Goal: Information Seeking & Learning: Learn about a topic

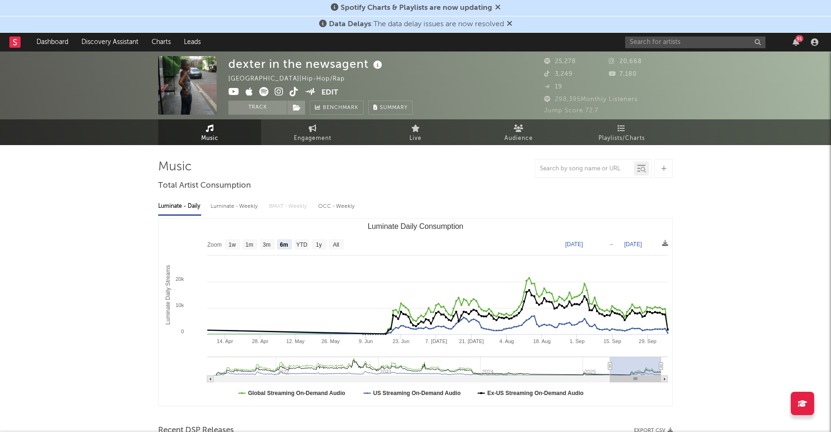
select select "6m"
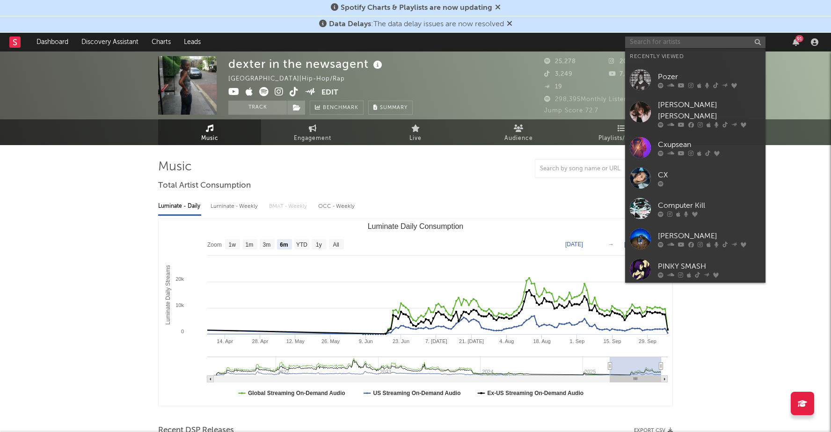
click at [663, 46] on input "text" at bounding box center [695, 43] width 140 height 12
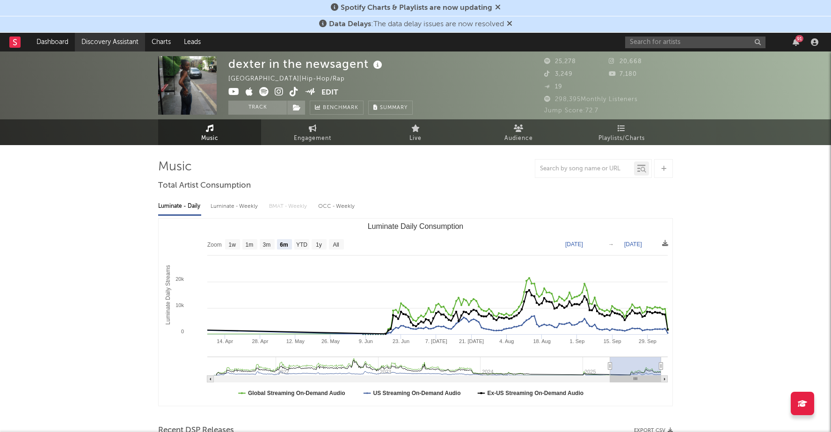
click at [101, 39] on link "Discovery Assistant" at bounding box center [110, 42] width 70 height 19
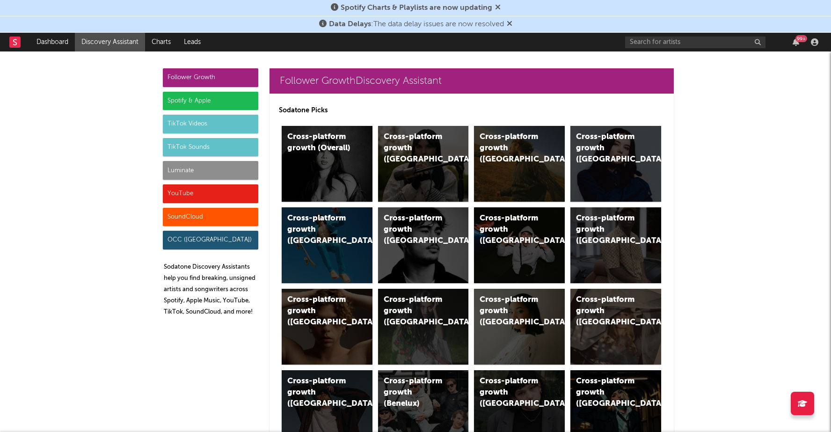
click at [172, 97] on div "Spotify & Apple" at bounding box center [210, 101] width 95 height 19
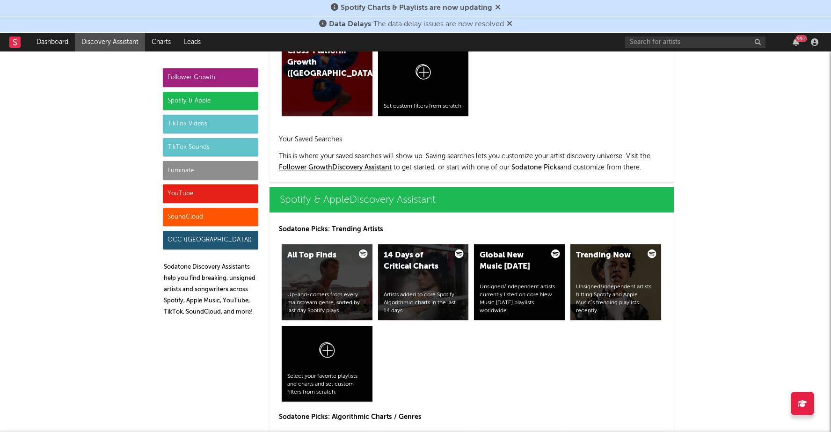
scroll to position [936, 0]
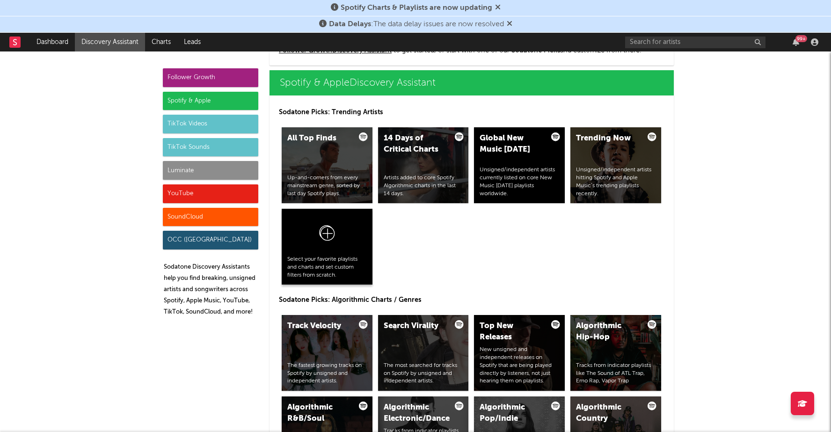
click at [297, 242] on div at bounding box center [327, 234] width 80 height 41
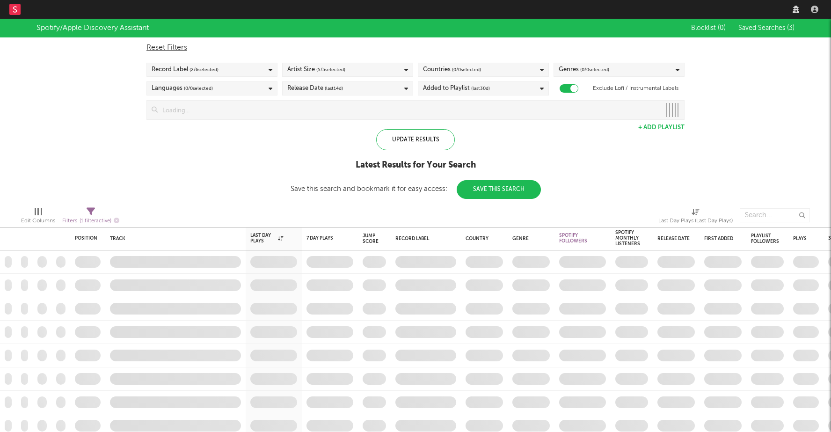
checkbox input "true"
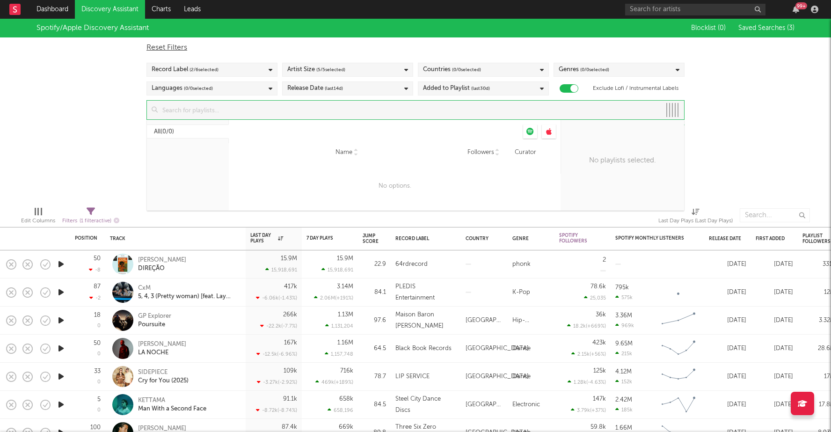
click at [282, 109] on input at bounding box center [409, 110] width 503 height 19
click at [60, 265] on icon "button" at bounding box center [61, 264] width 10 height 12
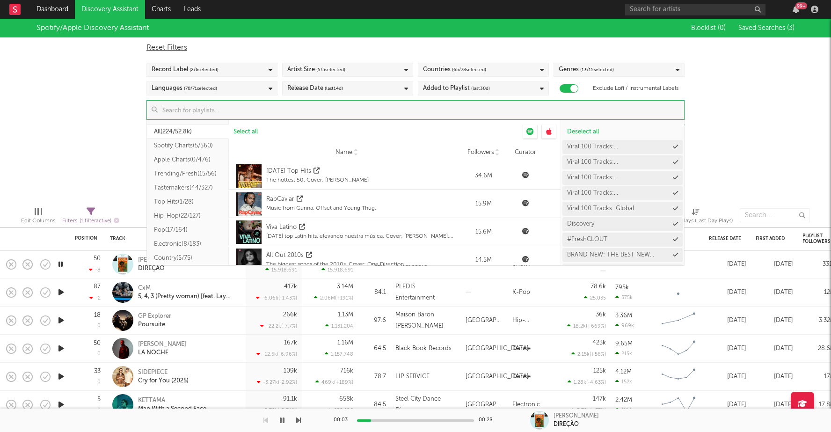
click at [60, 265] on icon "button" at bounding box center [60, 264] width 9 height 12
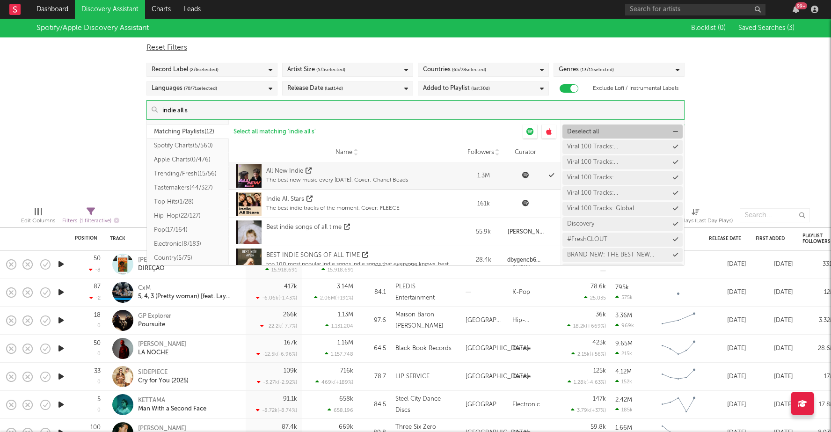
type input "indie all s"
click at [587, 131] on span "Deselect all" at bounding box center [583, 132] width 32 height 6
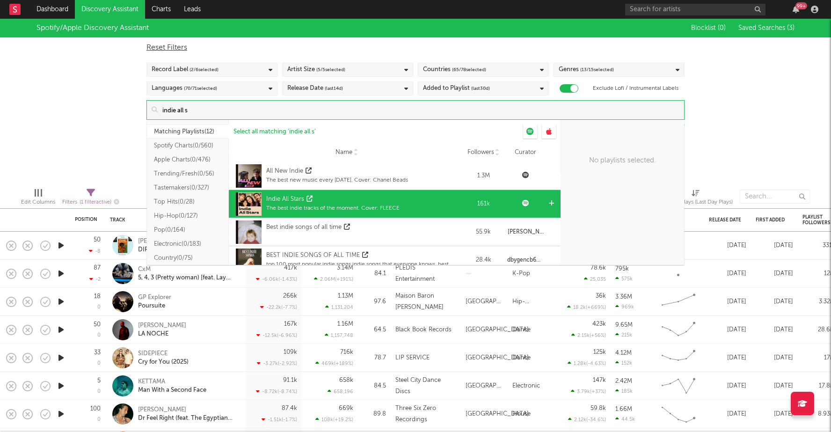
click at [273, 196] on div "Indie All Stars" at bounding box center [285, 199] width 38 height 9
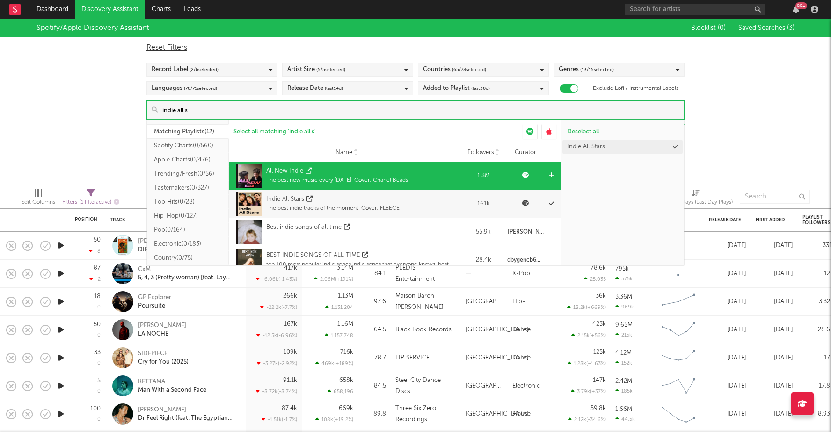
click at [307, 172] on icon at bounding box center [309, 171] width 6 height 6
click at [550, 173] on icon at bounding box center [551, 175] width 5 height 6
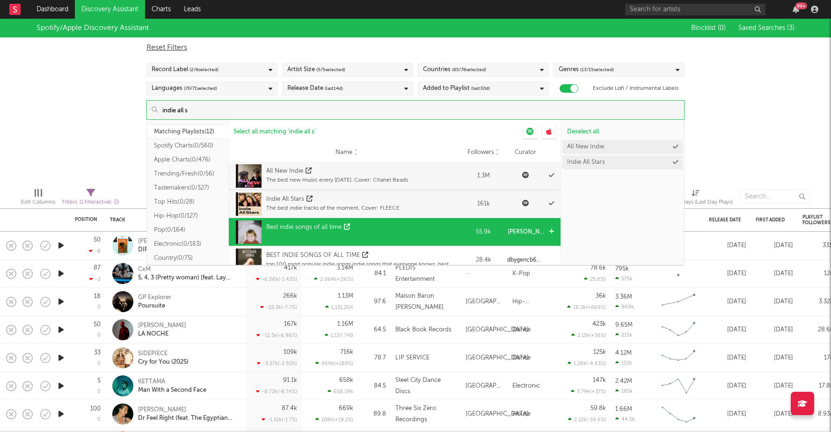
scroll to position [22, 0]
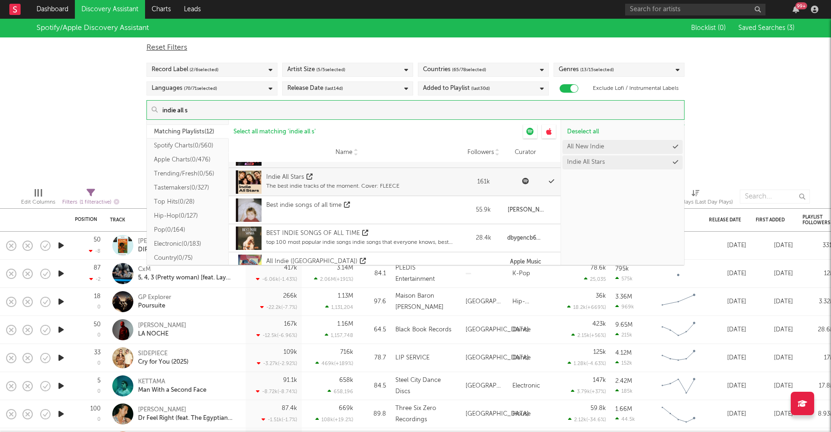
click at [774, 135] on div "Spotify/Apple Discovery Assistant Blocklist ( 0 ) Saved Searches ( 3 ) Reset Fi…" at bounding box center [415, 99] width 831 height 161
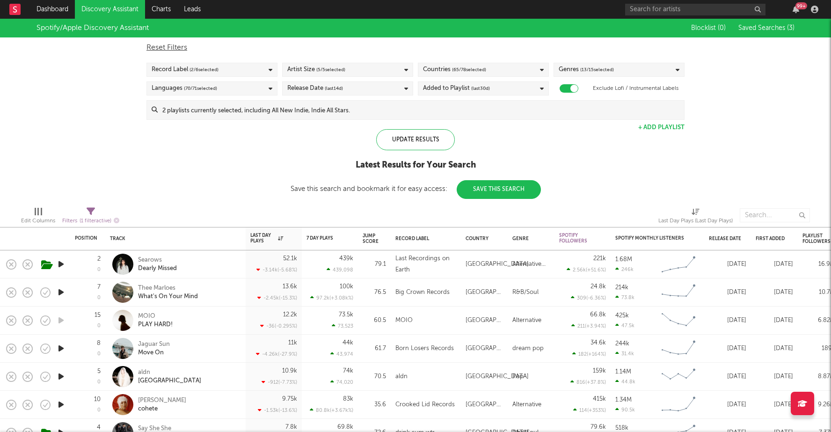
click at [61, 293] on icon "button" at bounding box center [61, 292] width 10 height 12
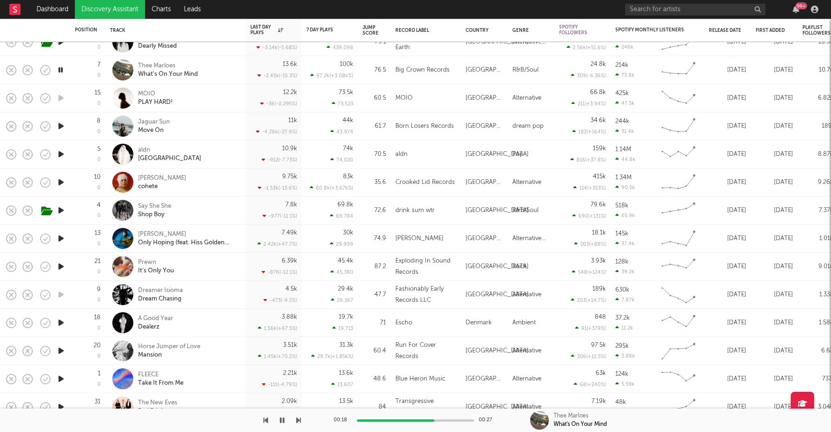
click at [59, 154] on icon "button" at bounding box center [61, 154] width 10 height 12
click at [174, 149] on div "aldn detroit" at bounding box center [188, 154] width 101 height 17
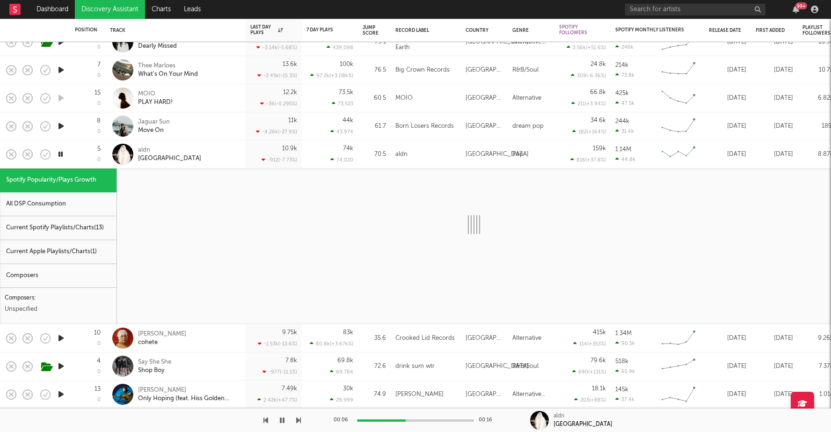
select select "1w"
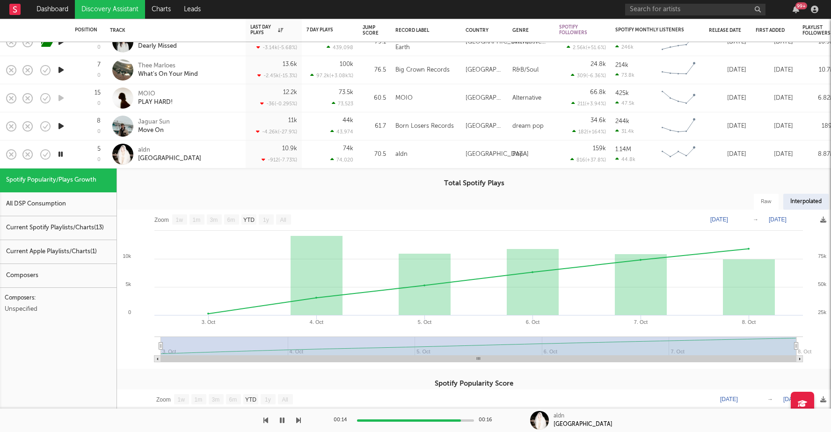
click at [85, 158] on div "5 0" at bounding box center [88, 154] width 26 height 28
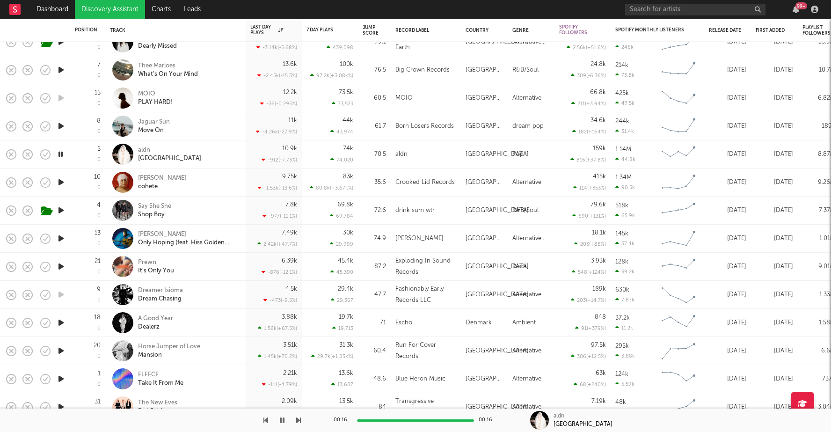
click at [58, 179] on icon "button" at bounding box center [61, 182] width 10 height 12
click at [62, 123] on icon "button" at bounding box center [61, 126] width 10 height 12
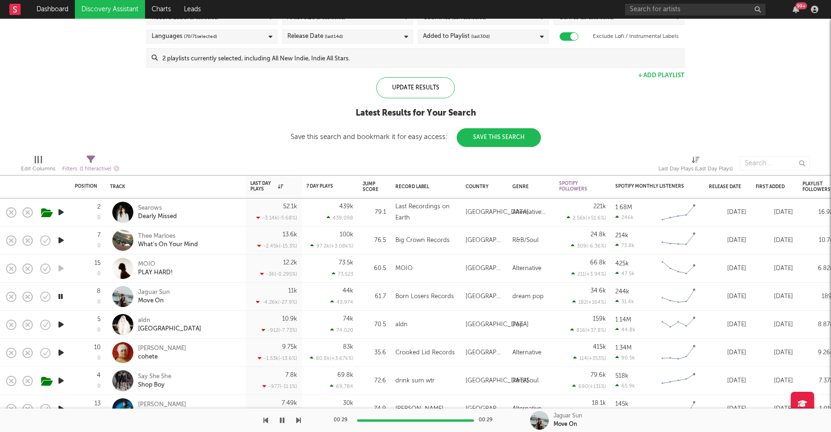
click at [59, 354] on icon "button" at bounding box center [61, 353] width 10 height 12
click at [59, 354] on icon "button" at bounding box center [60, 353] width 9 height 12
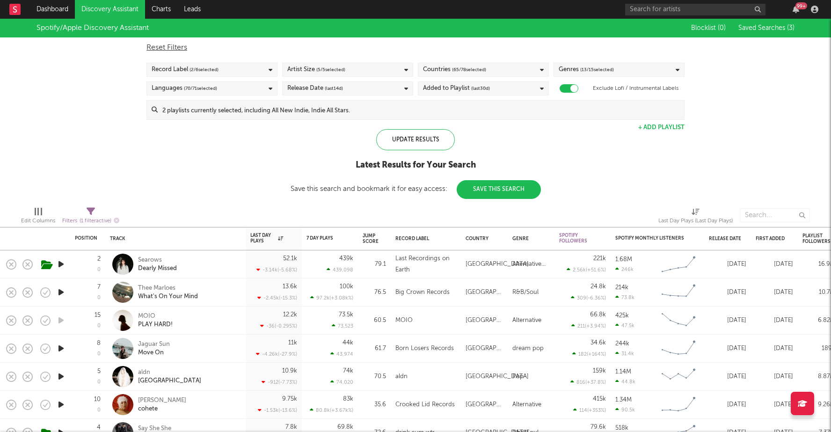
click at [330, 106] on input at bounding box center [421, 110] width 527 height 19
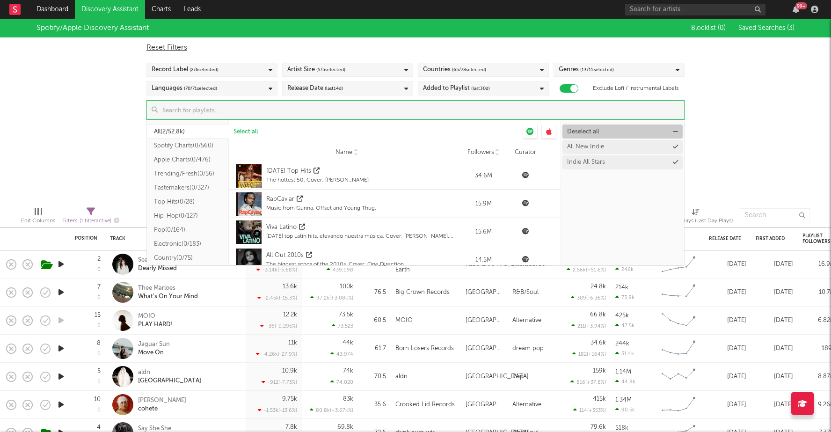
click at [584, 132] on span "Deselect all" at bounding box center [583, 132] width 32 height 6
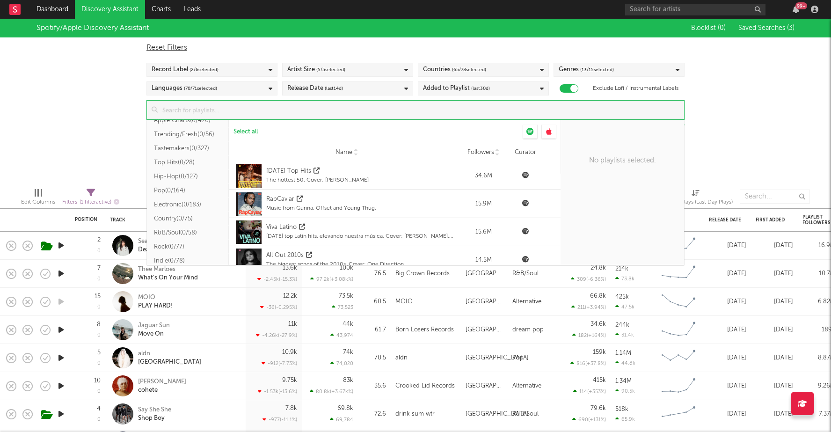
scroll to position [0, 0]
click at [167, 145] on button "Spotify Charts ( 0/560 )" at bounding box center [188, 146] width 82 height 14
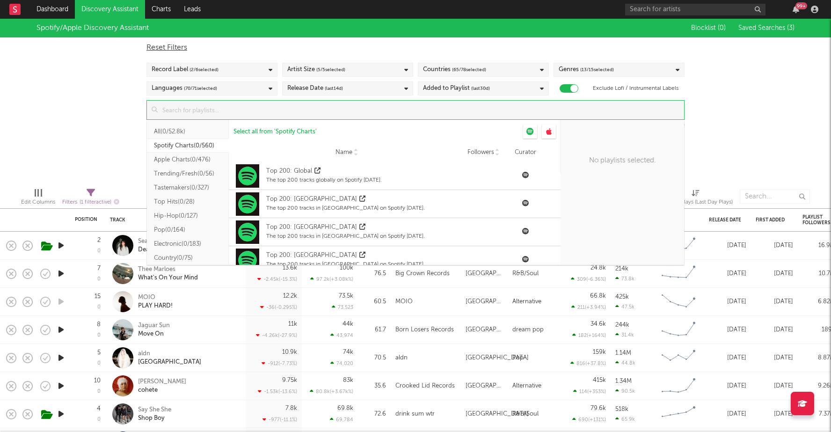
click at [167, 145] on button "Spotify Charts ( 0/560 )" at bounding box center [188, 146] width 82 height 14
click at [167, 161] on button "Apple Charts ( 0/476 )" at bounding box center [188, 160] width 82 height 14
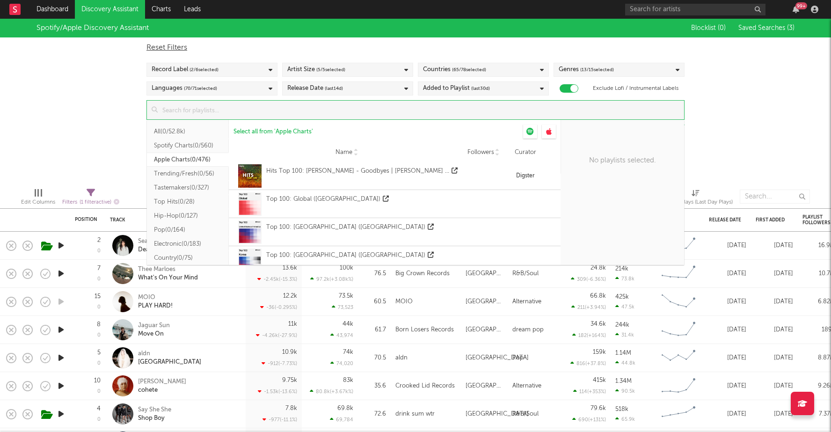
click at [167, 173] on button "Trending/Fresh ( 0/56 )" at bounding box center [188, 174] width 82 height 14
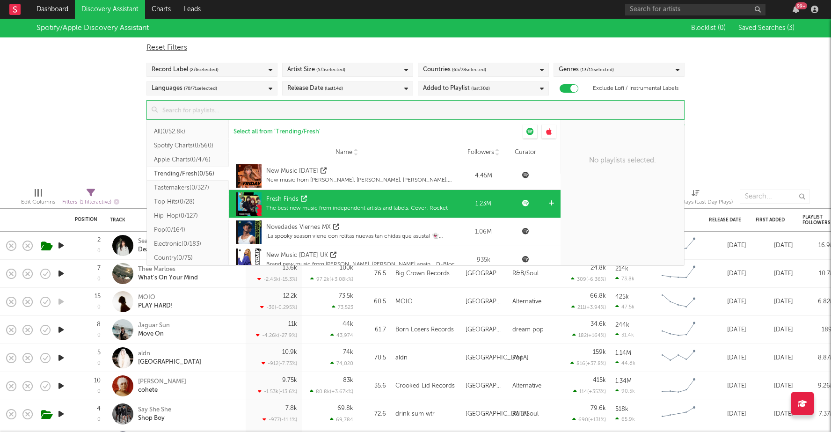
click at [293, 199] on div "Fresh Finds" at bounding box center [282, 199] width 32 height 9
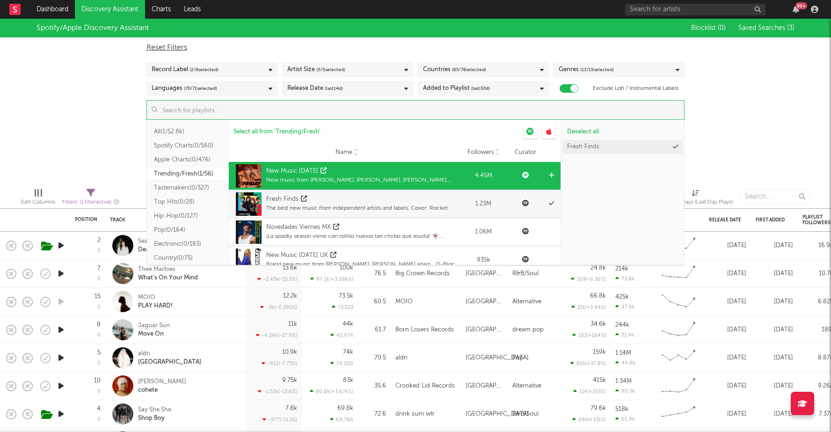
click at [299, 170] on div "New Music [DATE]" at bounding box center [292, 171] width 52 height 9
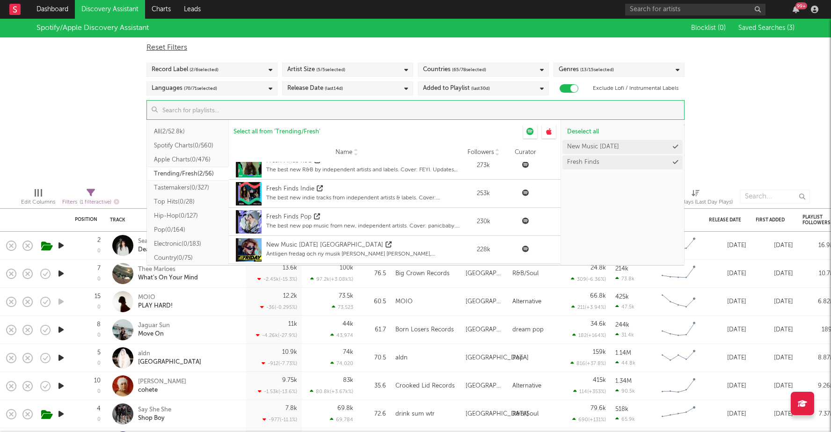
scroll to position [563, 0]
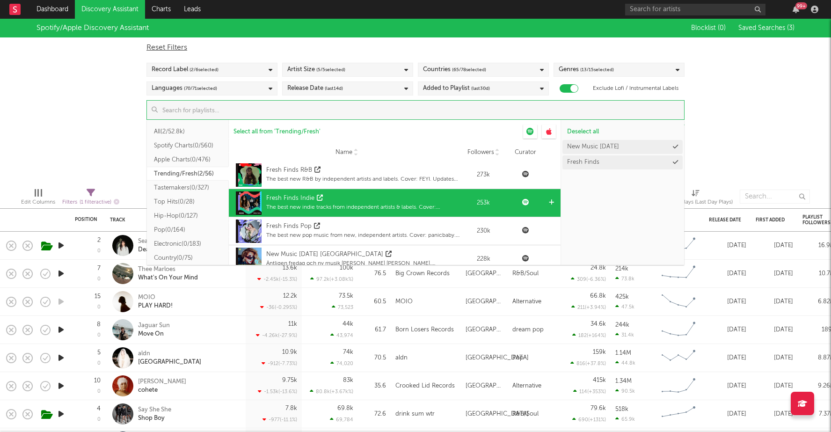
click at [296, 198] on div "Fresh Finds Indie" at bounding box center [290, 198] width 48 height 9
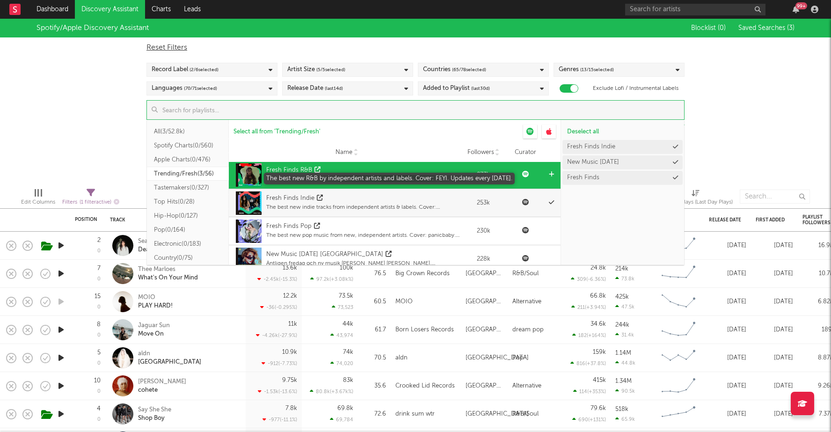
click at [293, 176] on div "The best new R&B by independent artists and labels. Cover: FEYI. Updates every …" at bounding box center [363, 179] width 194 height 8
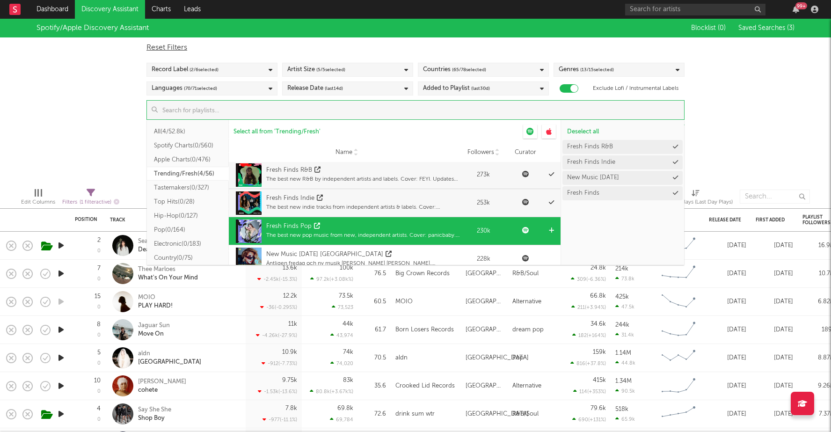
click at [297, 224] on div "Fresh Finds Pop" at bounding box center [288, 226] width 45 height 9
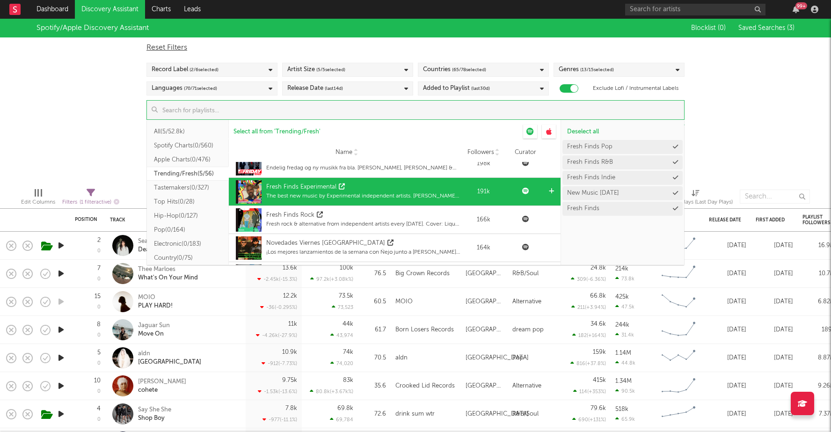
scroll to position [773, 0]
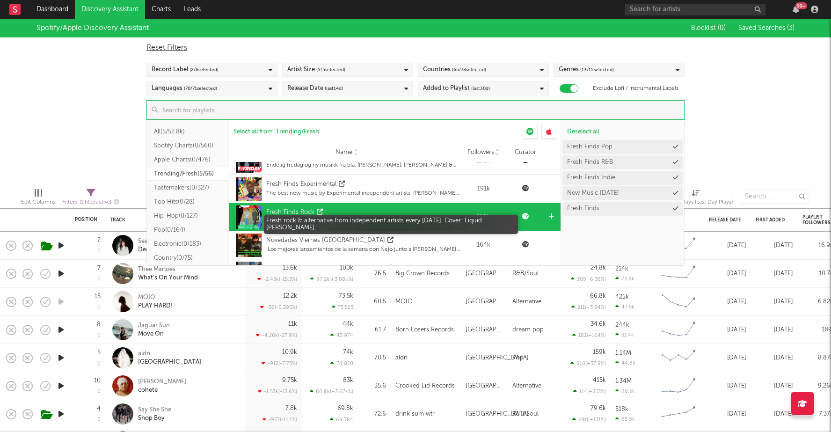
click at [301, 219] on div "Fresh rock & alternative from independent artists every [DATE]. Cover: Liquid […" at bounding box center [363, 221] width 194 height 8
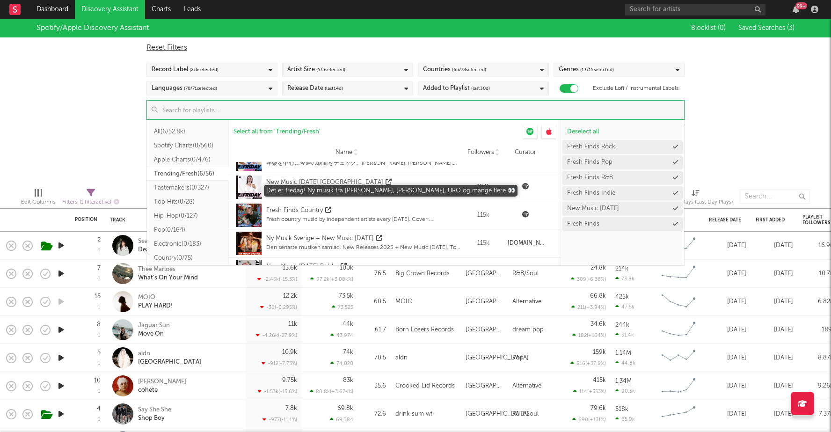
scroll to position [888, 0]
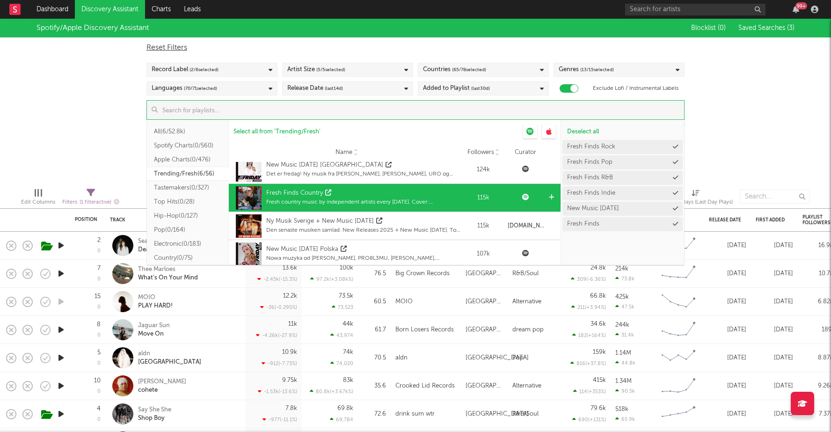
click at [308, 195] on div "Fresh Finds Country" at bounding box center [294, 193] width 57 height 9
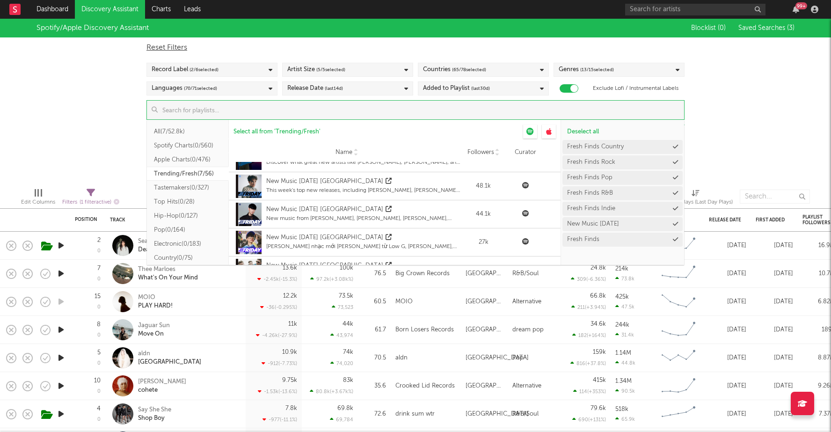
scroll to position [1122, 0]
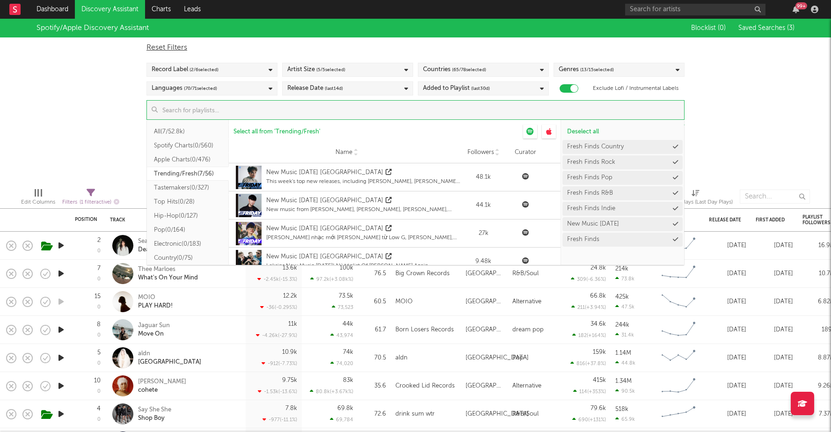
click at [760, 120] on div "Spotify/Apple Discovery Assistant Blocklist ( 0 ) Saved Searches ( 3 ) Reset Fi…" at bounding box center [415, 99] width 831 height 161
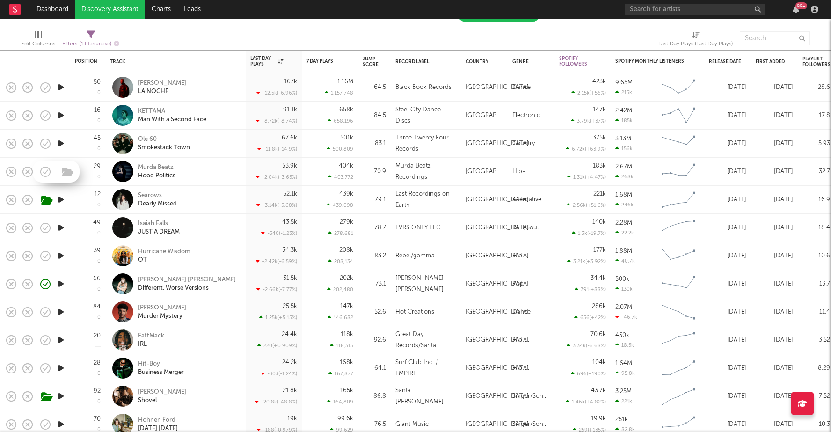
click at [58, 169] on div at bounding box center [56, 172] width 47 height 22
click at [62, 171] on icon "button" at bounding box center [61, 172] width 10 height 12
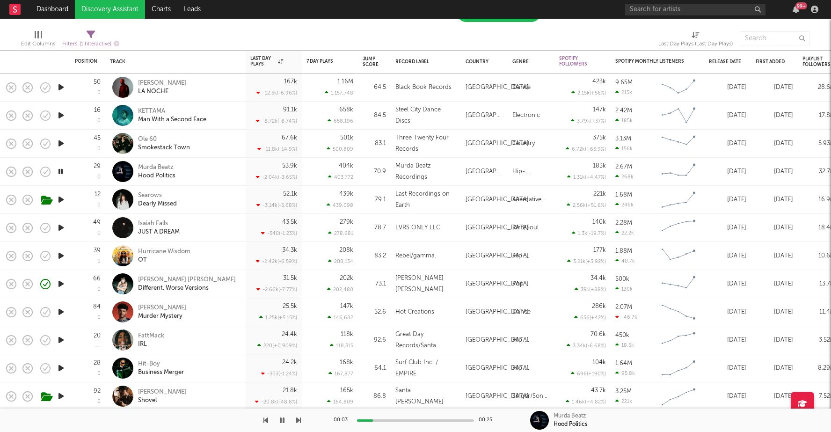
click at [62, 170] on icon "button" at bounding box center [60, 172] width 9 height 12
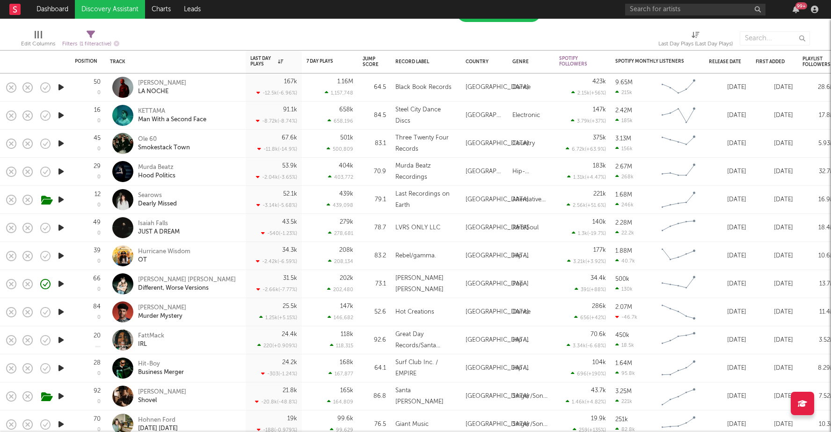
click at [61, 223] on icon "button" at bounding box center [61, 228] width 10 height 12
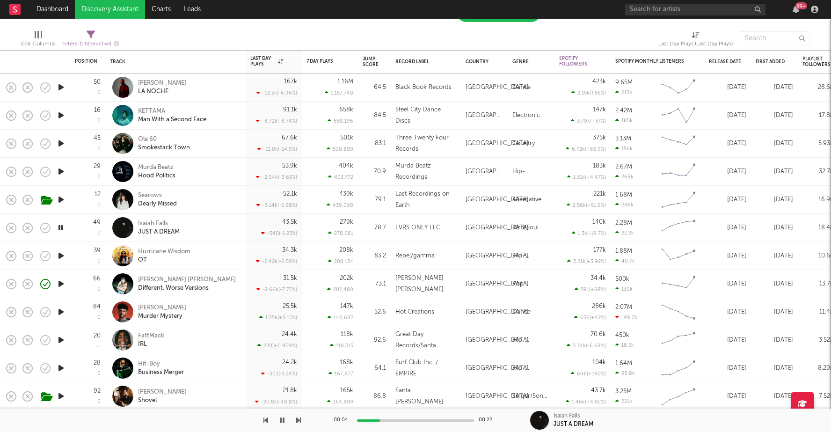
click at [61, 223] on icon "button" at bounding box center [60, 228] width 9 height 12
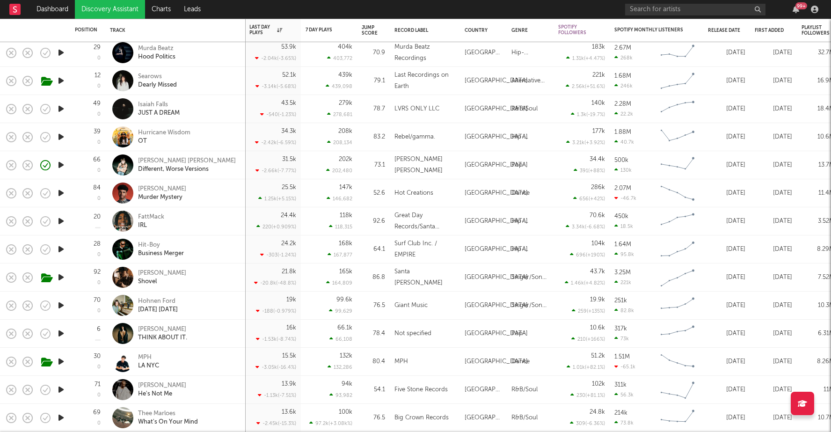
click at [61, 334] on icon "button" at bounding box center [61, 334] width 10 height 12
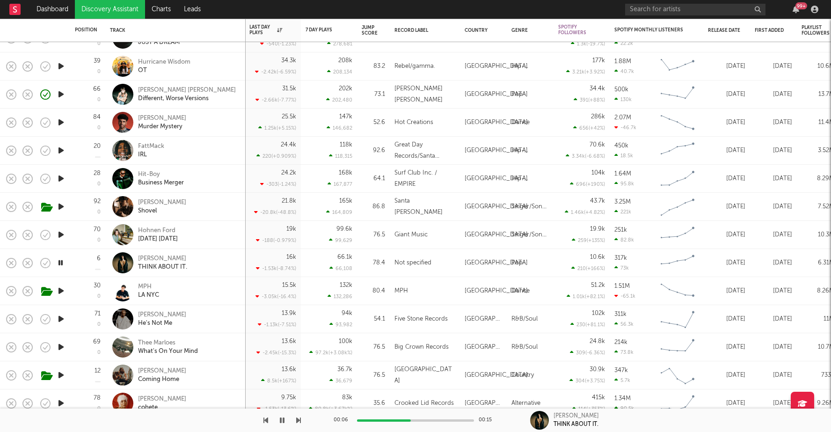
click at [60, 318] on icon "button" at bounding box center [61, 319] width 10 height 12
click at [59, 319] on icon "button" at bounding box center [60, 319] width 9 height 12
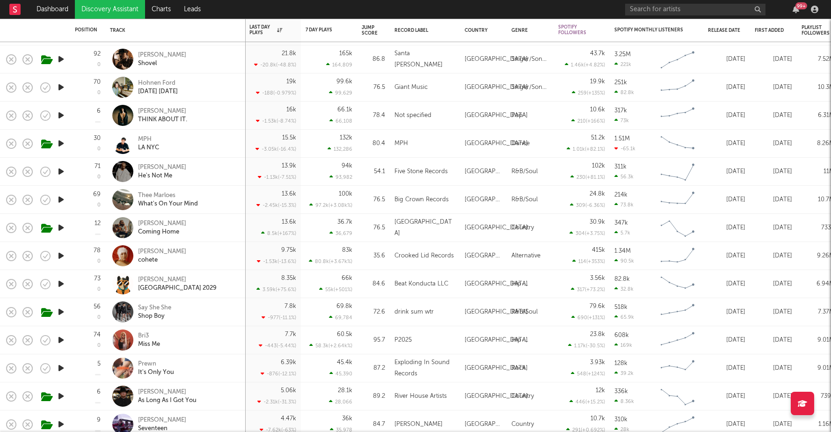
click at [61, 367] on icon "button" at bounding box center [61, 368] width 10 height 12
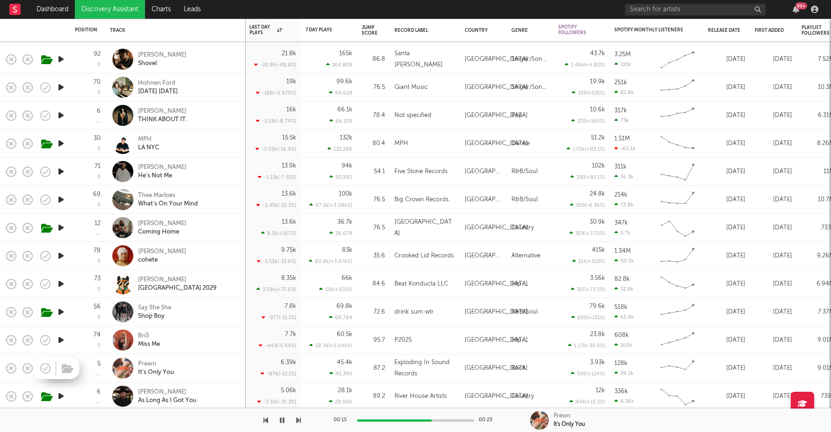
click at [57, 365] on div at bounding box center [56, 368] width 47 height 22
click at [60, 365] on icon "button" at bounding box center [60, 368] width 9 height 12
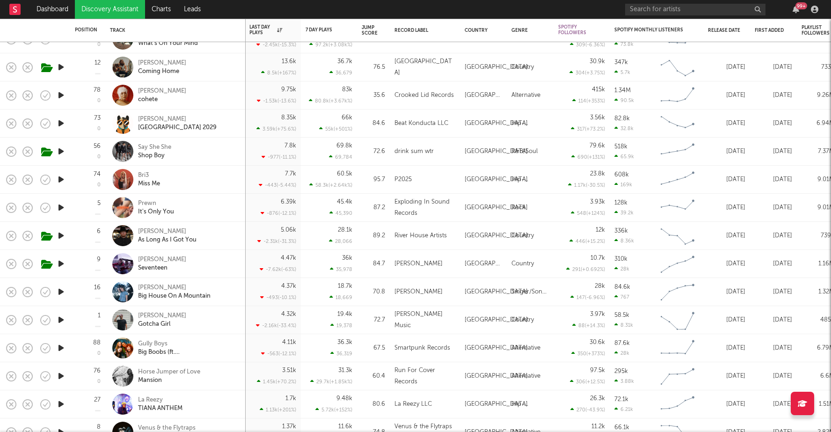
click at [59, 316] on icon "button" at bounding box center [61, 320] width 10 height 12
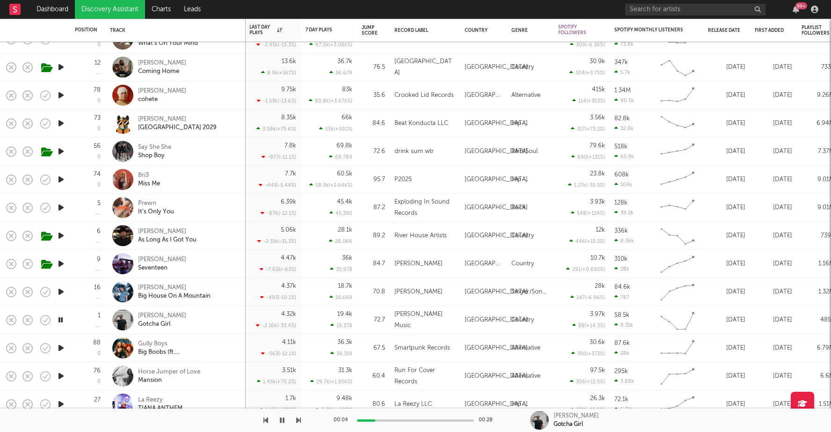
click at [59, 316] on icon "button" at bounding box center [60, 320] width 9 height 12
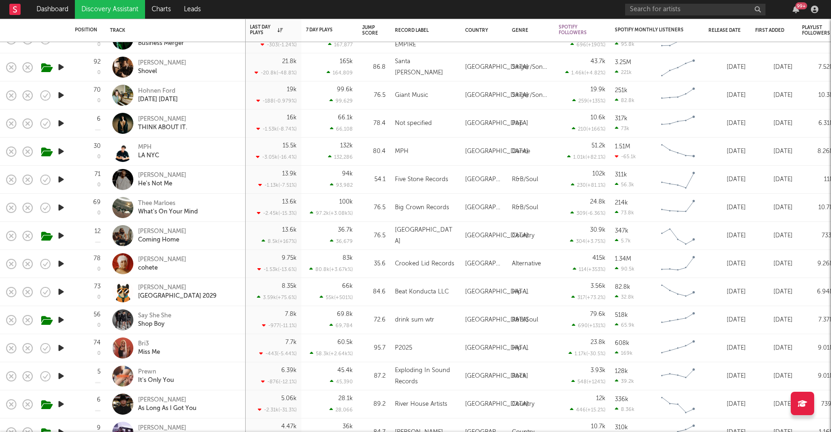
click at [59, 288] on icon "button" at bounding box center [61, 292] width 10 height 12
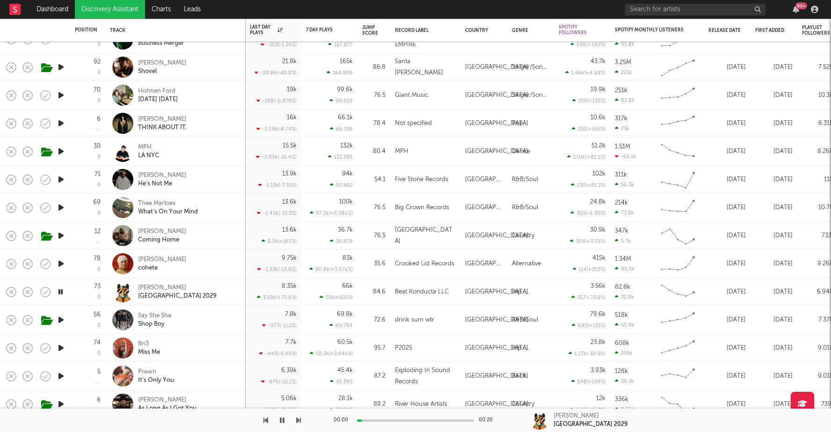
click at [59, 288] on icon "button" at bounding box center [60, 292] width 9 height 12
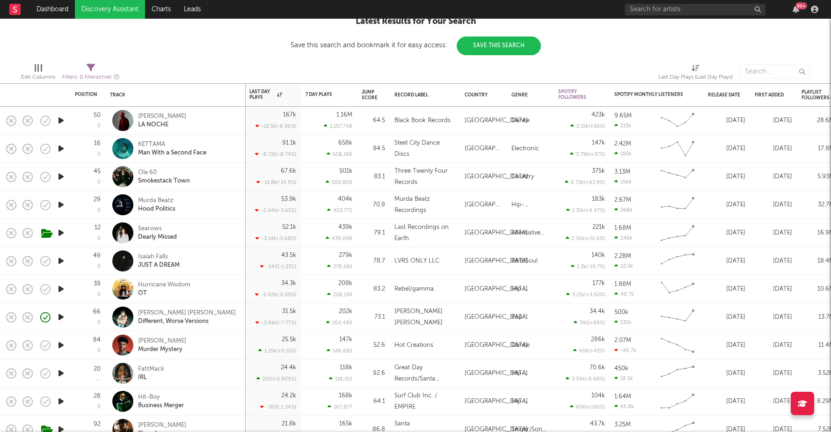
click at [60, 346] on icon "button" at bounding box center [61, 345] width 10 height 12
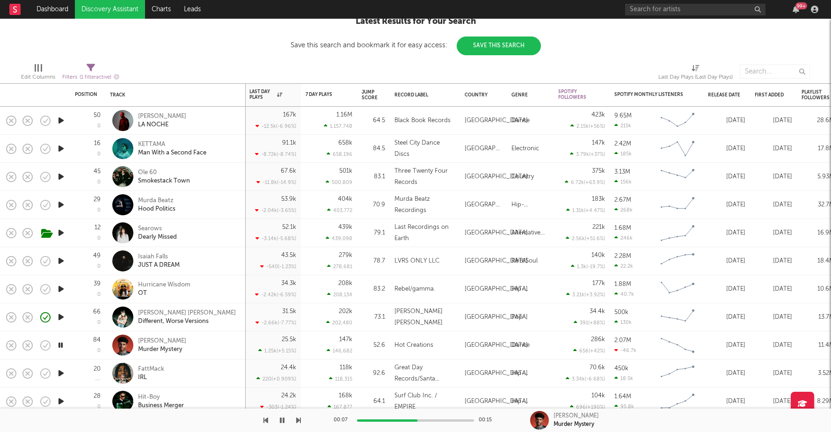
click at [58, 345] on icon "button" at bounding box center [60, 345] width 9 height 12
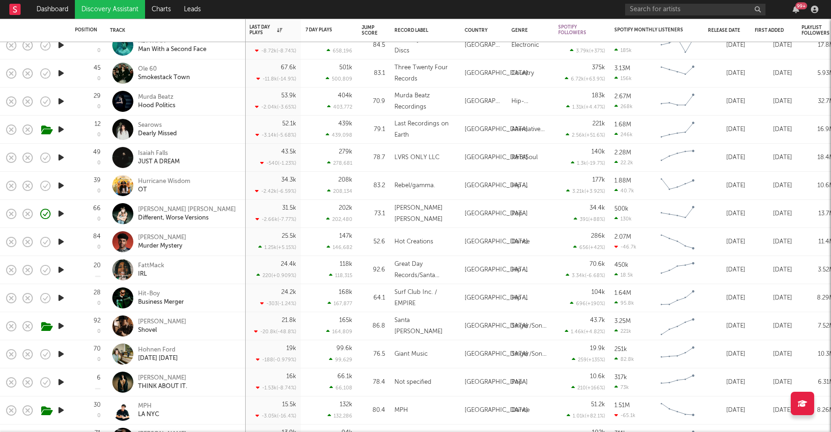
click at [60, 270] on icon "button" at bounding box center [61, 270] width 10 height 12
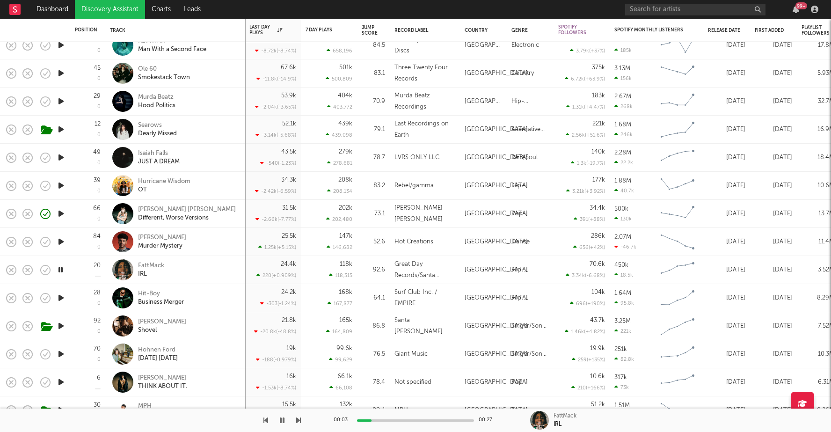
click at [60, 270] on icon "button" at bounding box center [60, 270] width 9 height 12
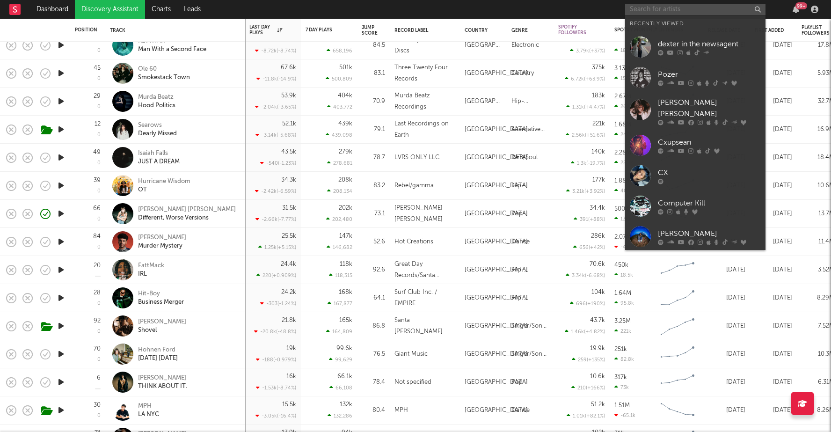
click at [683, 7] on input "text" at bounding box center [695, 10] width 140 height 12
click at [693, 8] on input "text" at bounding box center [695, 10] width 140 height 12
paste input "SWAVAY"
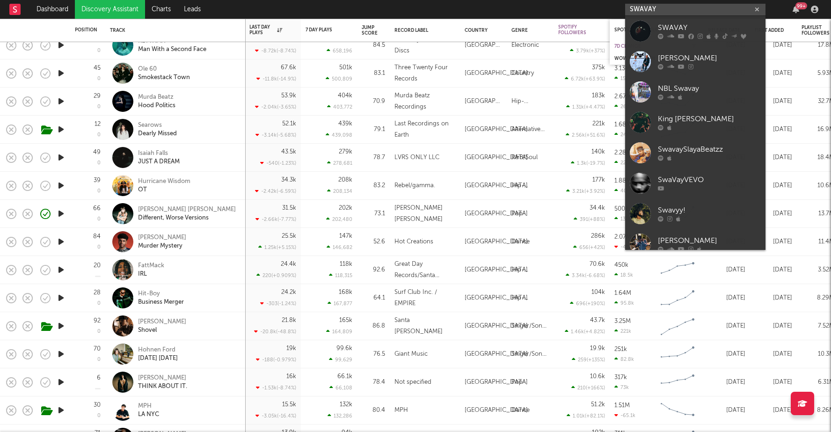
type input "SWAVAY"
click at [690, 35] on icon at bounding box center [692, 37] width 6 height 6
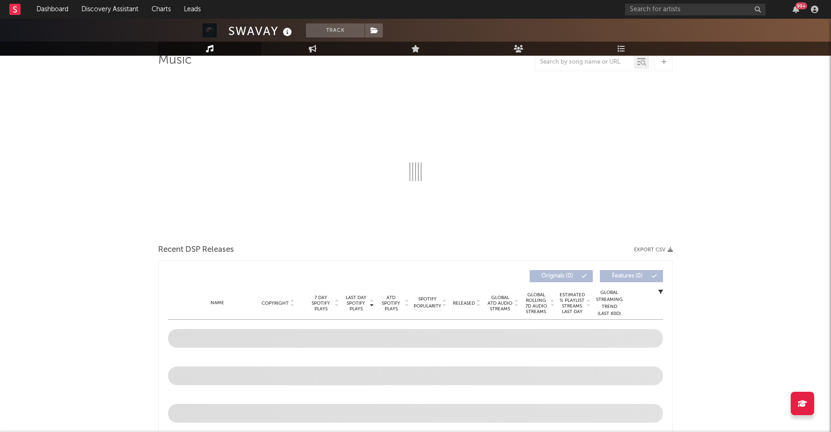
scroll to position [81, 0]
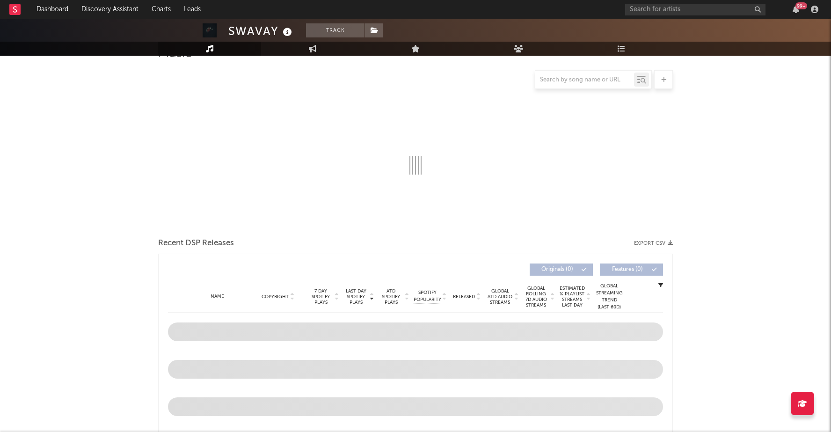
select select "6m"
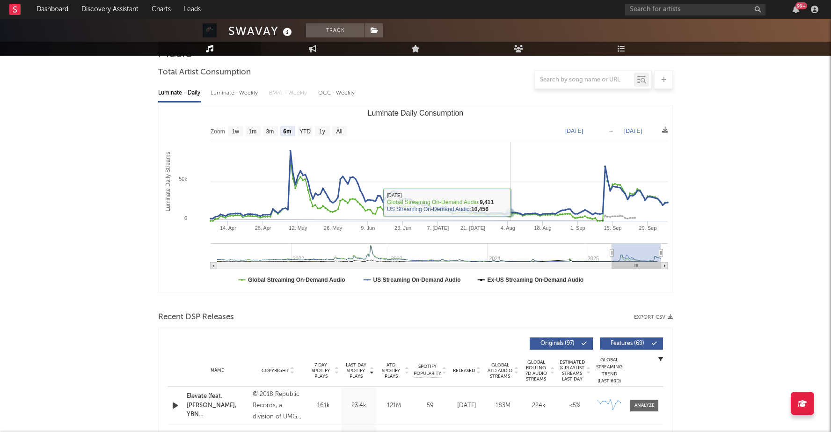
scroll to position [0, 0]
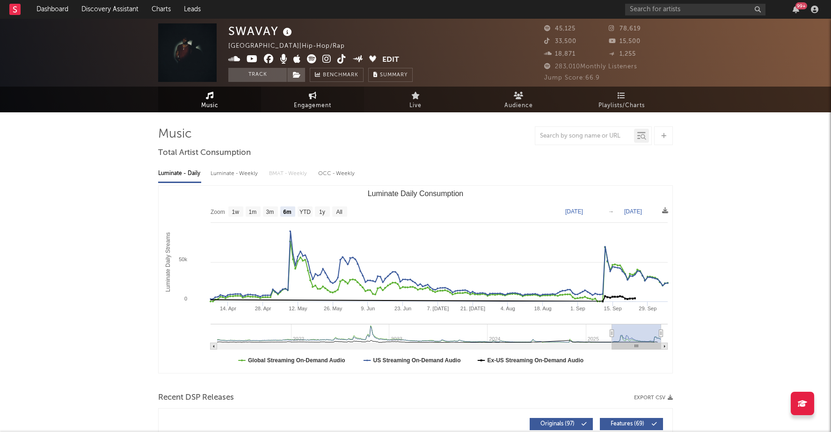
click at [319, 101] on span "Engagement" at bounding box center [312, 105] width 37 height 11
select select "1w"
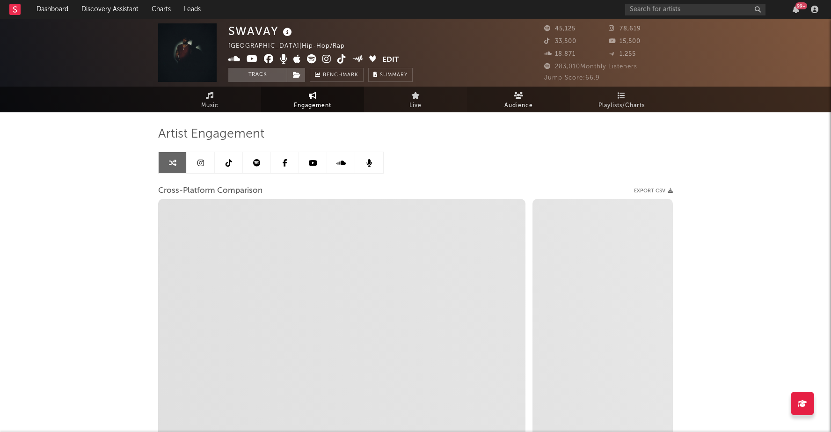
click at [520, 98] on icon at bounding box center [519, 95] width 10 height 7
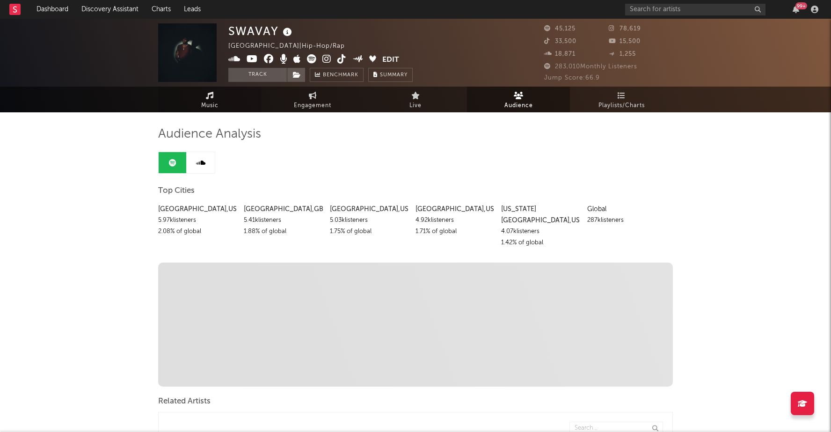
click at [213, 105] on span "Music" at bounding box center [209, 105] width 17 height 11
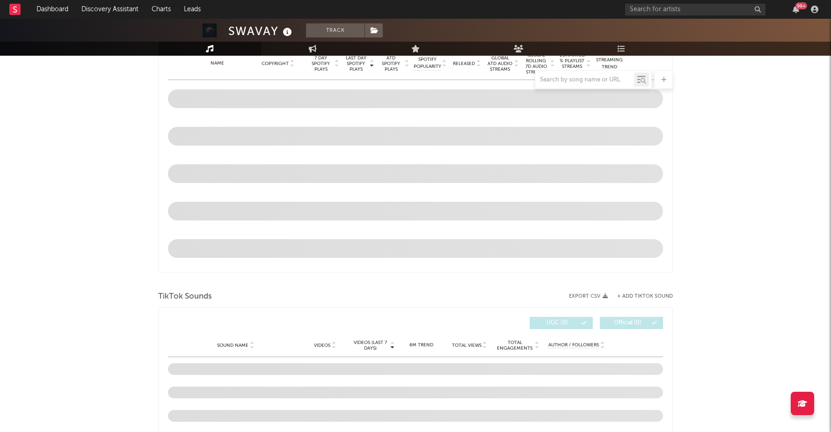
scroll to position [376, 0]
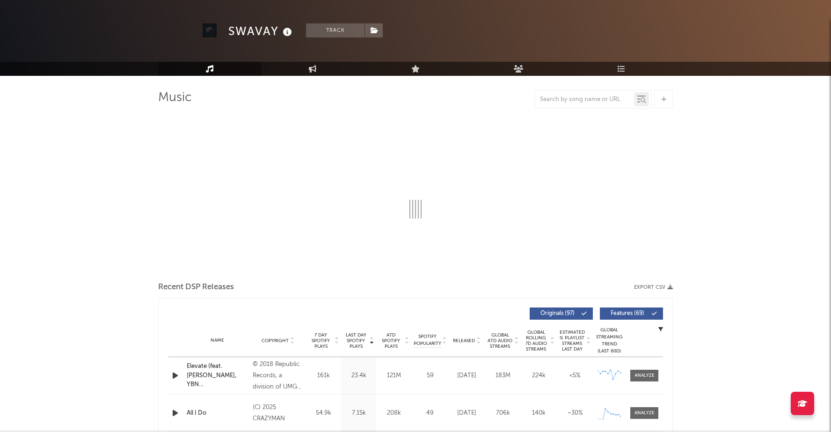
select select "6m"
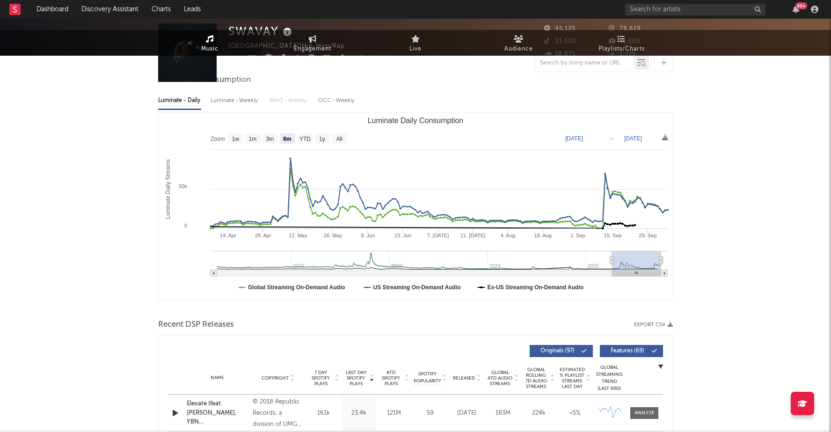
scroll to position [0, 0]
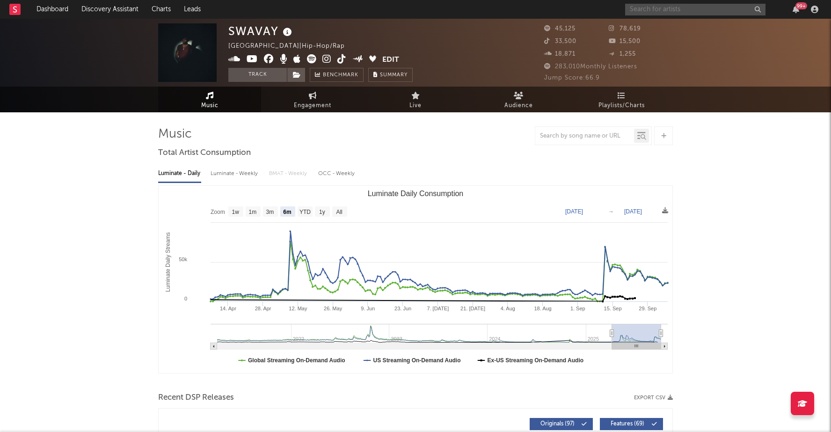
click at [681, 9] on input "text" at bounding box center [695, 10] width 140 height 12
click at [684, 12] on input "[PERSON_NAME]" at bounding box center [695, 10] width 140 height 12
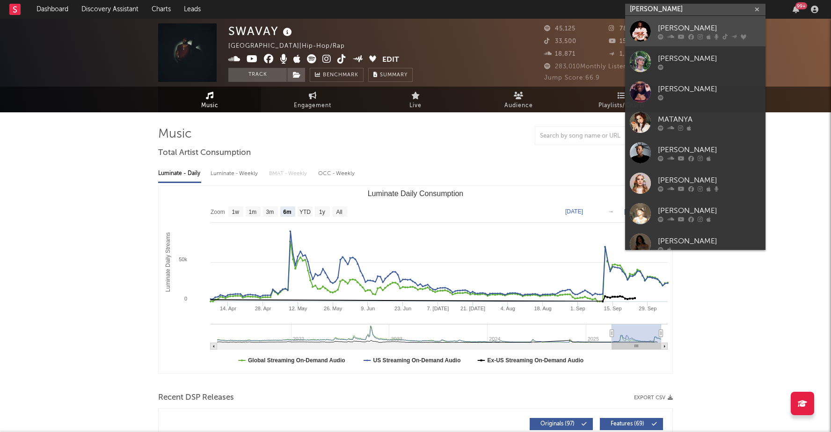
type input "[PERSON_NAME]"
click at [676, 26] on div "[PERSON_NAME]" at bounding box center [709, 27] width 103 height 11
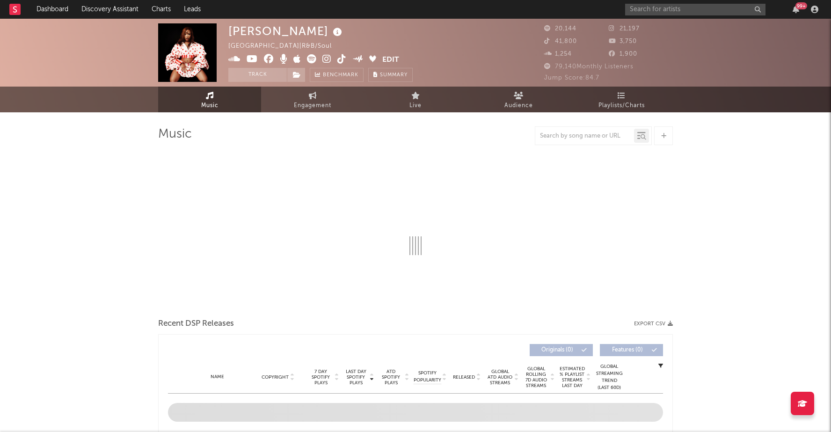
select select "6m"
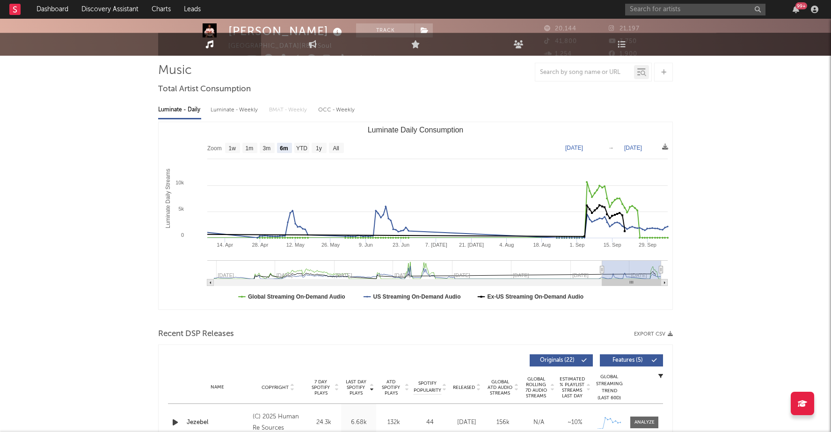
scroll to position [7, 0]
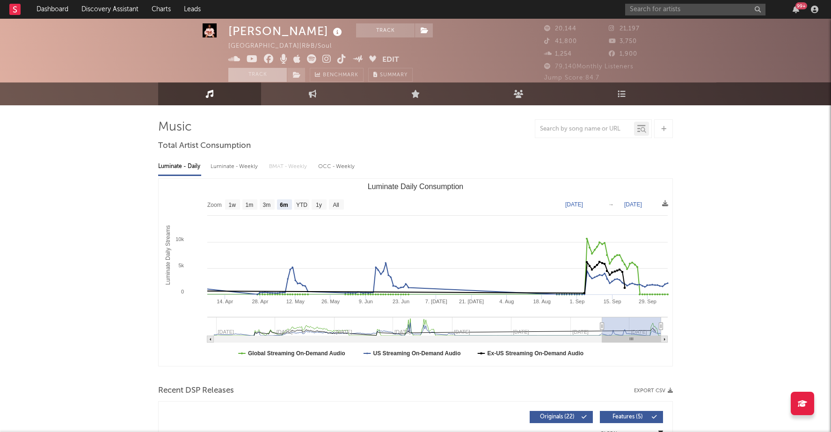
click at [269, 74] on button "Track" at bounding box center [257, 75] width 59 height 14
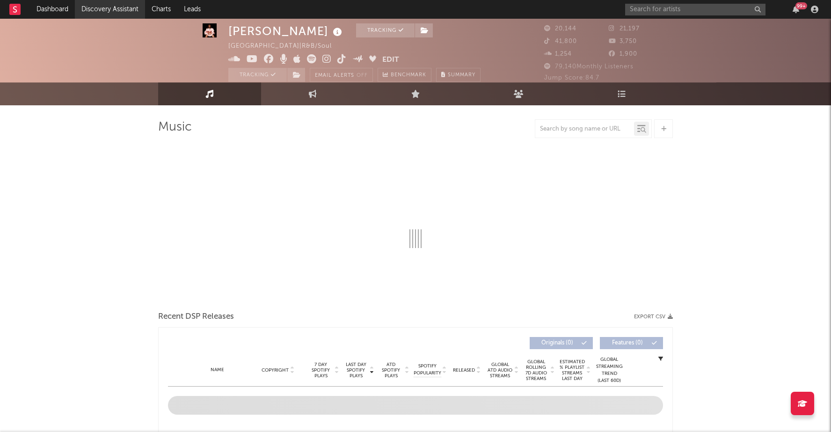
select select "6m"
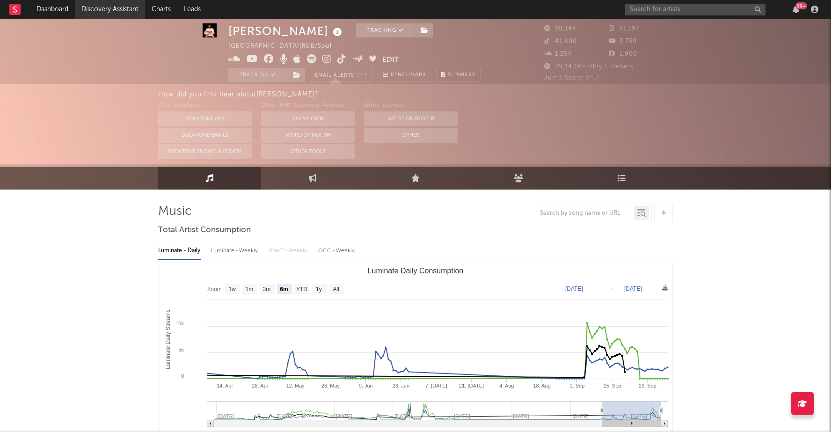
scroll to position [91, 0]
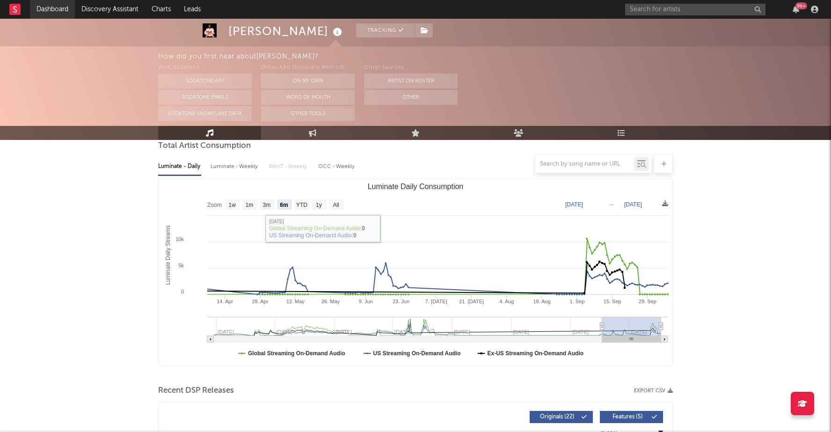
click at [53, 3] on link "Dashboard" at bounding box center [52, 9] width 45 height 19
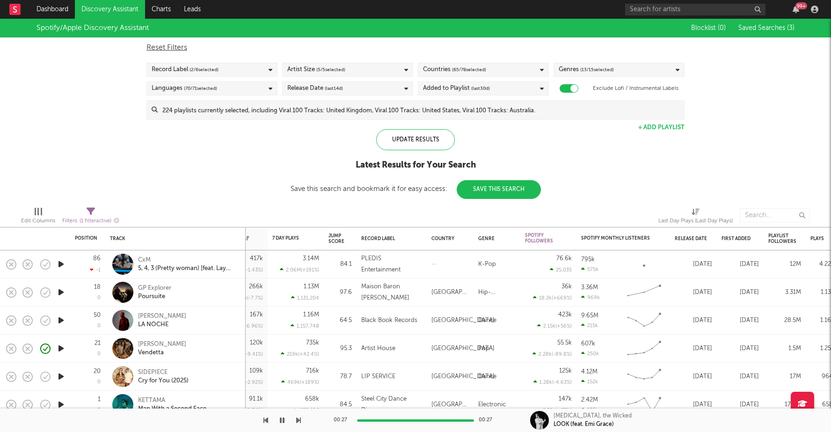
click at [707, 143] on div "Spotify/Apple Discovery Assistant Blocklist ( 0 ) Saved Searches ( 3 ) Reset Fi…" at bounding box center [415, 109] width 831 height 180
